Goal: Task Accomplishment & Management: Manage account settings

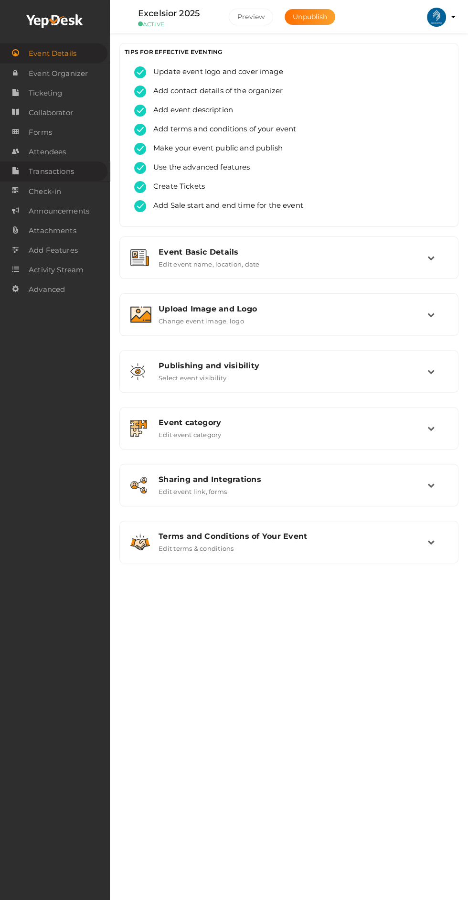
click at [87, 166] on link "Transactions" at bounding box center [54, 172] width 108 height 20
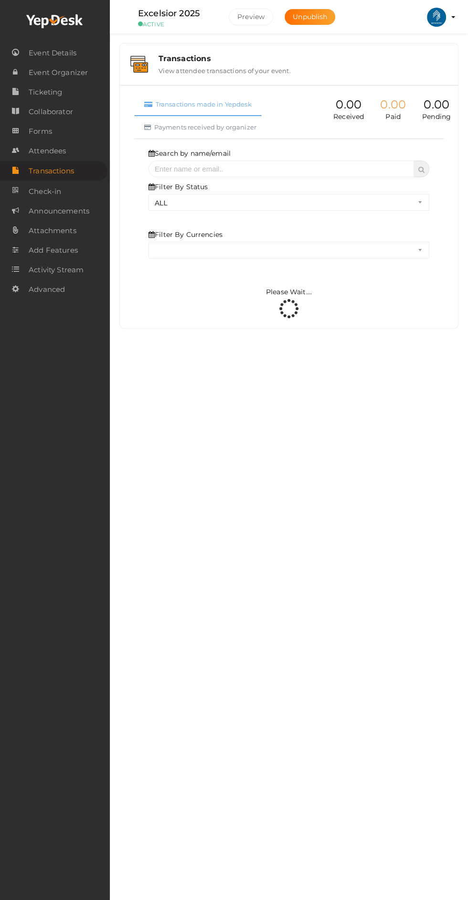
select select "ALL"
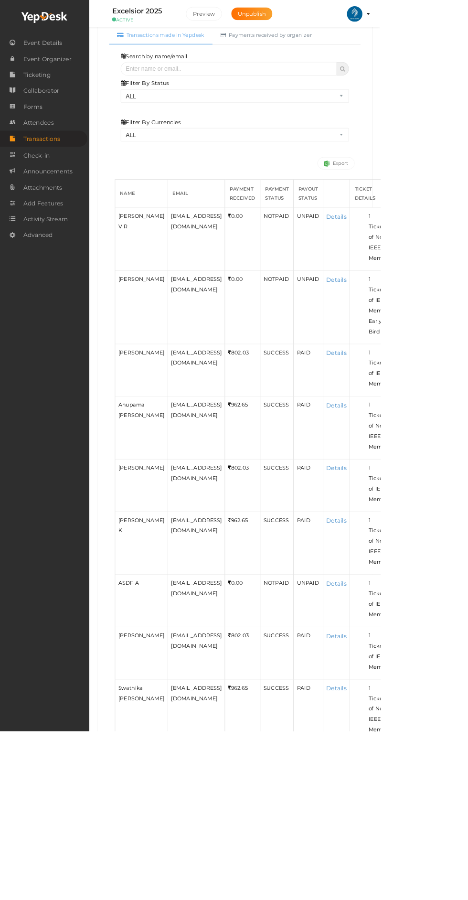
scroll to position [95, 0]
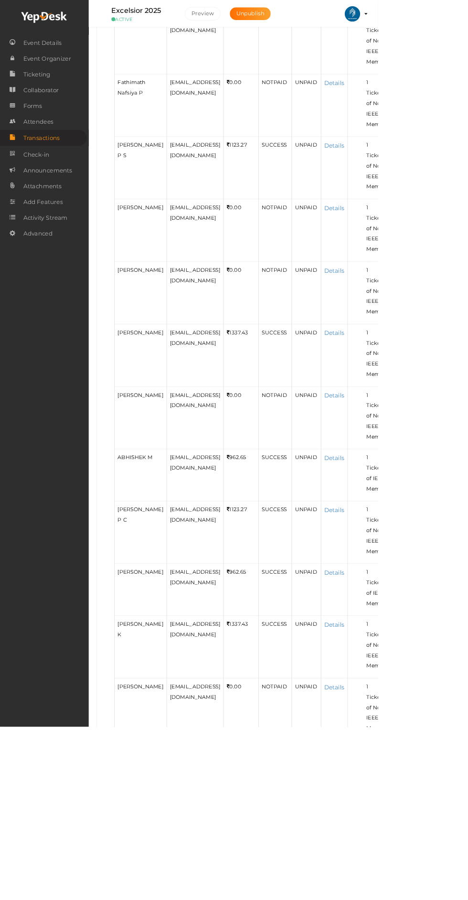
scroll to position [655, 0]
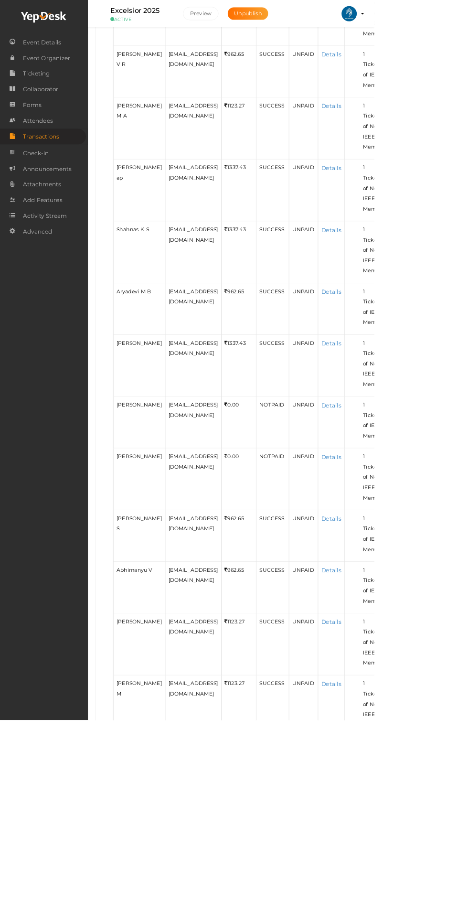
scroll to position [453, 0]
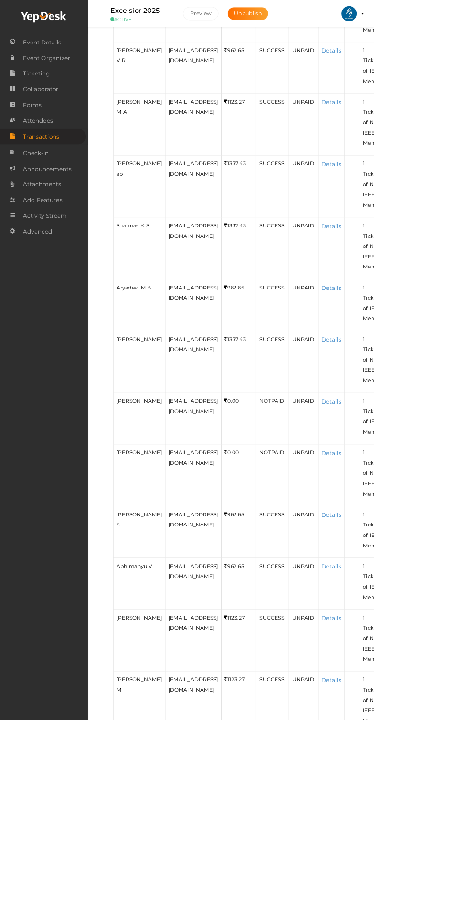
click at [53, 169] on span "Transactions" at bounding box center [51, 171] width 45 height 19
click at [54, 152] on span "Attendees" at bounding box center [47, 150] width 37 height 19
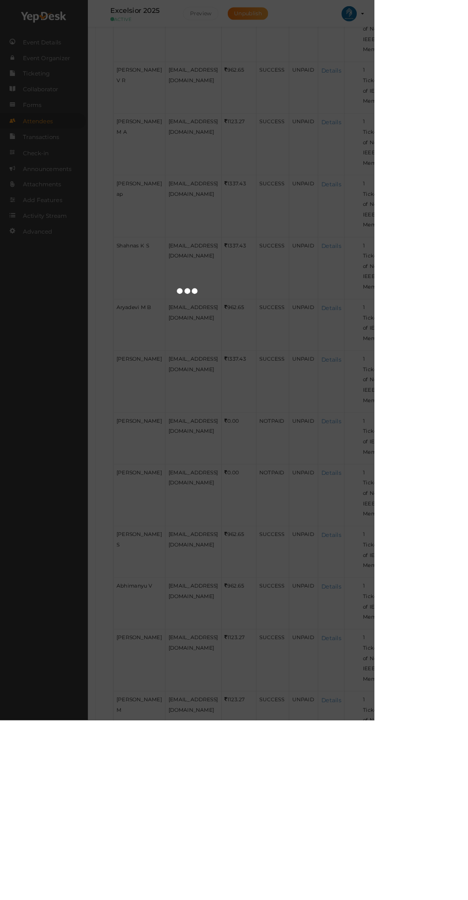
scroll to position [478, 0]
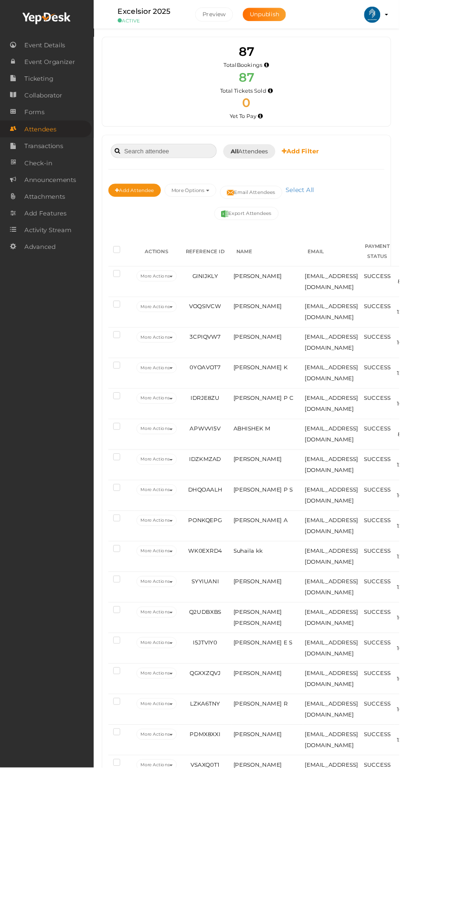
click at [219, 180] on input at bounding box center [192, 177] width 124 height 17
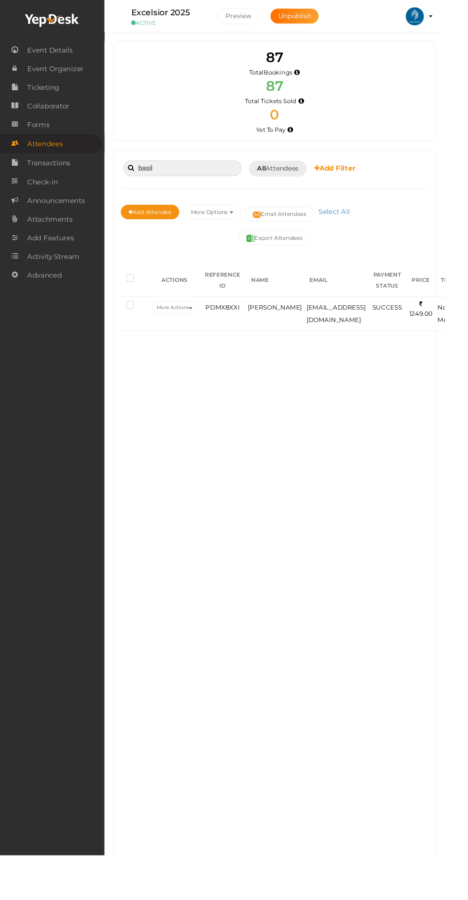
type input "basil"
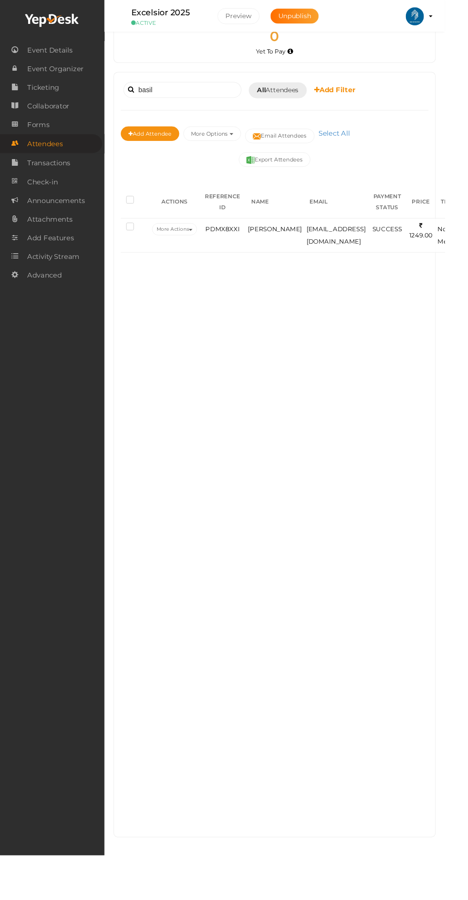
scroll to position [91, 0]
click at [71, 180] on span "Transactions" at bounding box center [51, 171] width 45 height 19
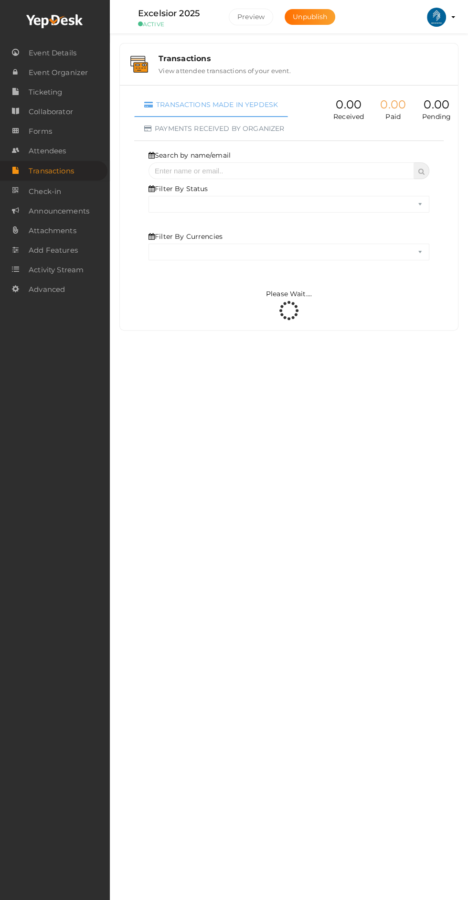
select select "ALL"
click at [281, 173] on input "text" at bounding box center [282, 170] width 266 height 17
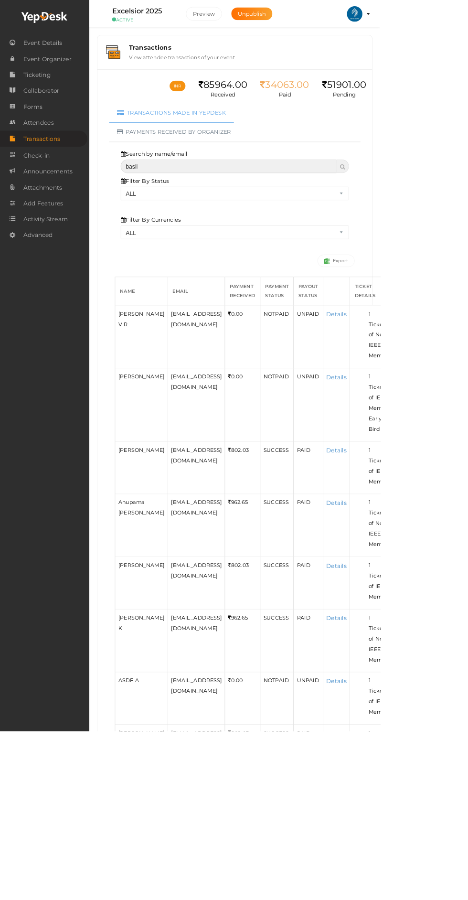
type input "basil"
click at [336, 207] on input "basil" at bounding box center [282, 204] width 266 height 17
click at [422, 209] on span at bounding box center [421, 204] width 15 height 17
select select "? string:ALL ?"
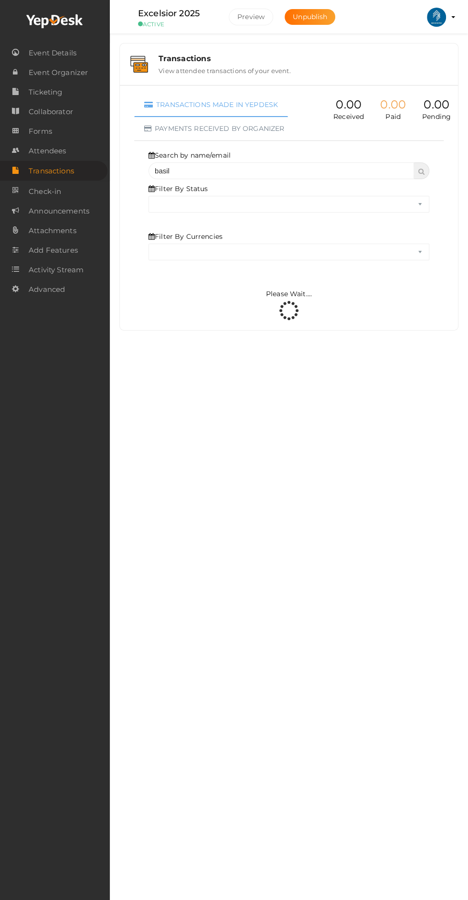
select select "ALL"
